Goal: Task Accomplishment & Management: Manage account settings

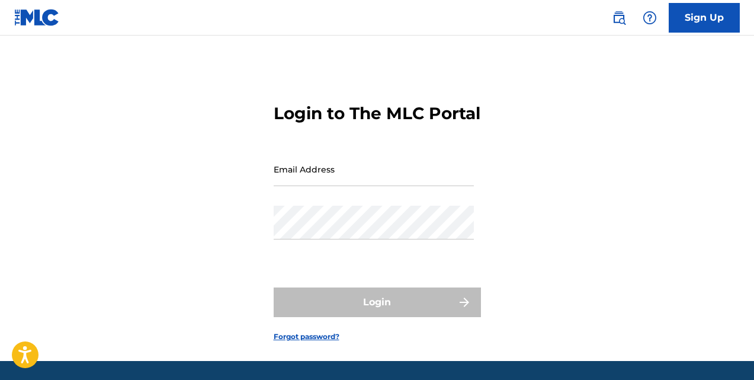
click at [364, 186] on input "Email Address" at bounding box center [374, 169] width 200 height 34
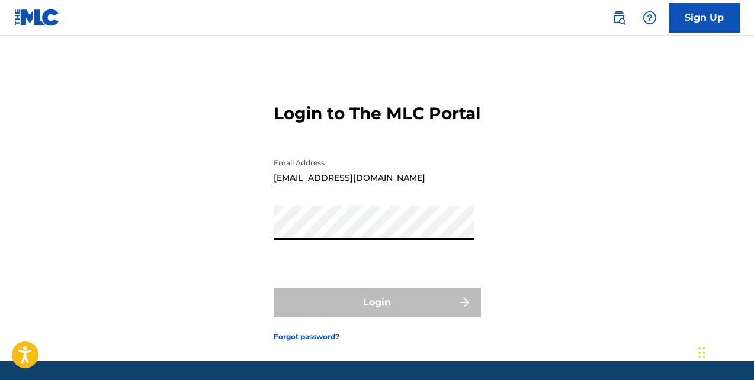
click at [284, 186] on input "[EMAIL_ADDRESS][DOMAIN_NAME]" at bounding box center [374, 169] width 200 height 34
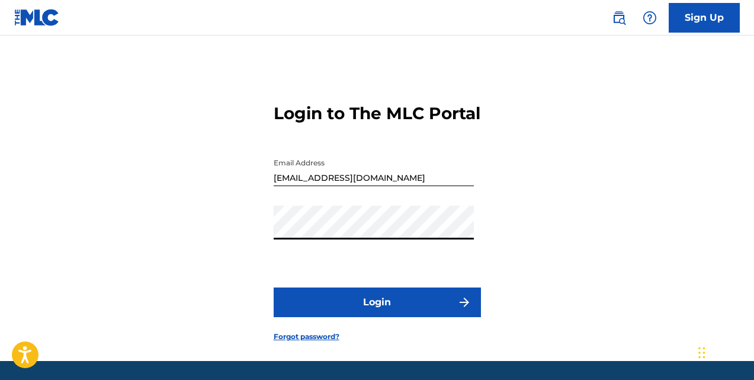
click at [419, 317] on button "Login" at bounding box center [377, 302] width 207 height 30
click at [293, 186] on input "[EMAIL_ADDRESS][DOMAIN_NAME]" at bounding box center [374, 169] width 200 height 34
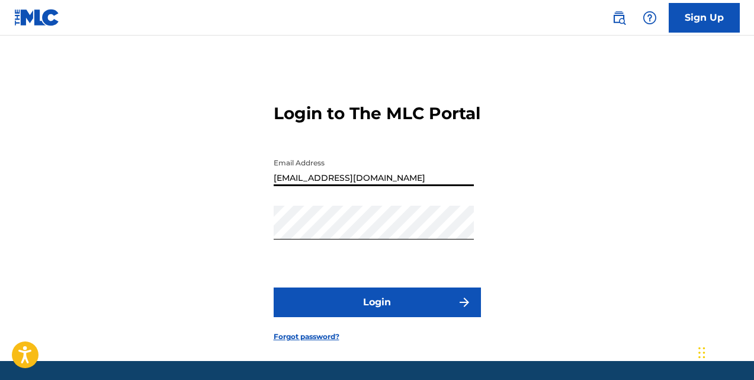
type input "[EMAIL_ADDRESS][DOMAIN_NAME]"
click at [382, 317] on button "Login" at bounding box center [377, 302] width 207 height 30
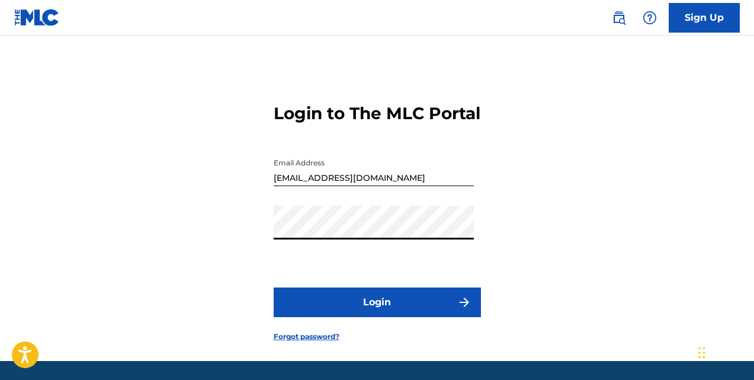
click at [375, 317] on button "Login" at bounding box center [377, 302] width 207 height 30
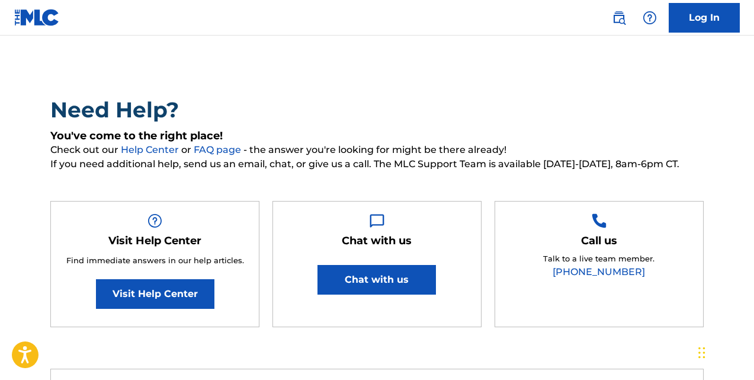
scroll to position [118, 0]
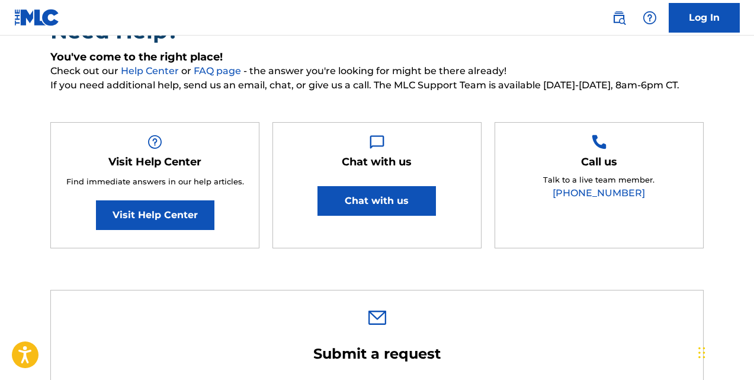
click at [163, 218] on link "Visit Help Center" at bounding box center [155, 215] width 118 height 30
